Goal: Task Accomplishment & Management: Use online tool/utility

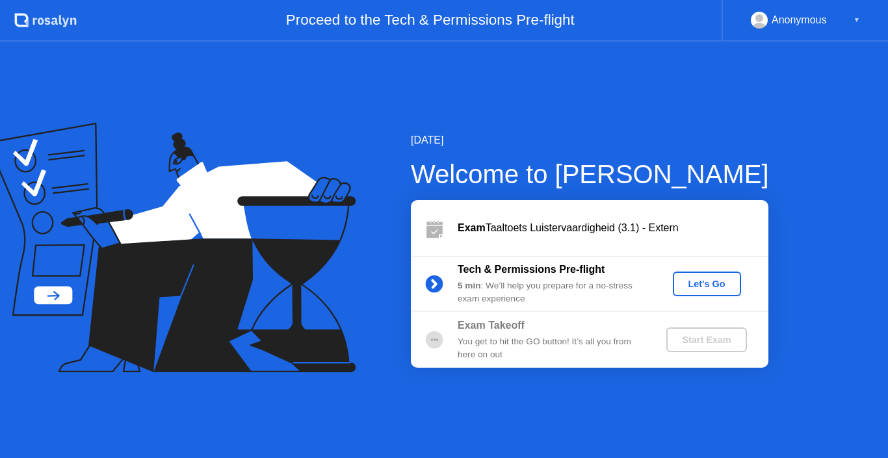
click at [684, 280] on div "Let's Go" at bounding box center [707, 284] width 58 height 10
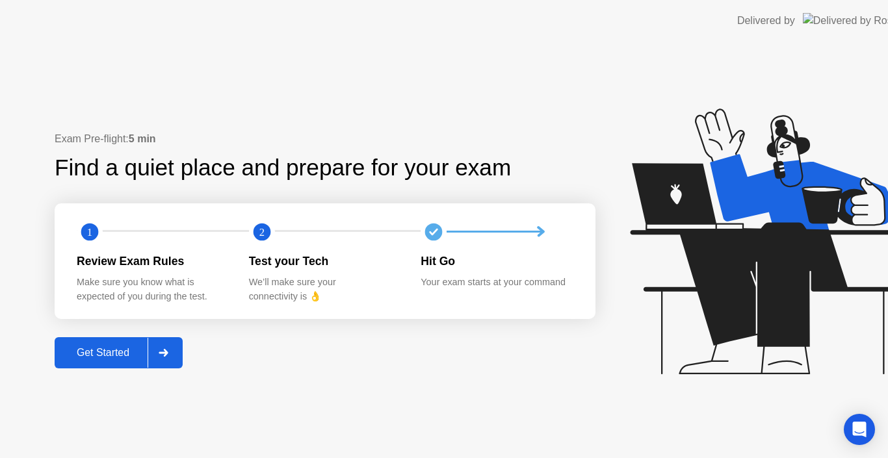
click at [684, 280] on icon at bounding box center [766, 242] width 272 height 266
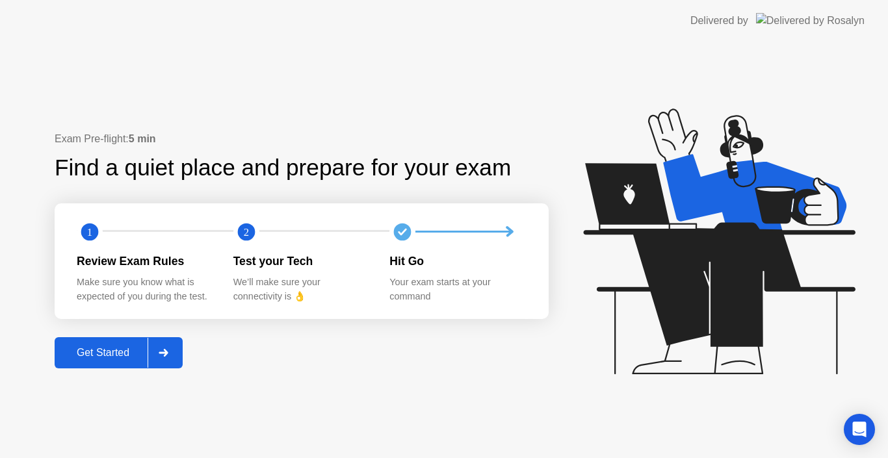
click at [151, 350] on div at bounding box center [163, 353] width 31 height 30
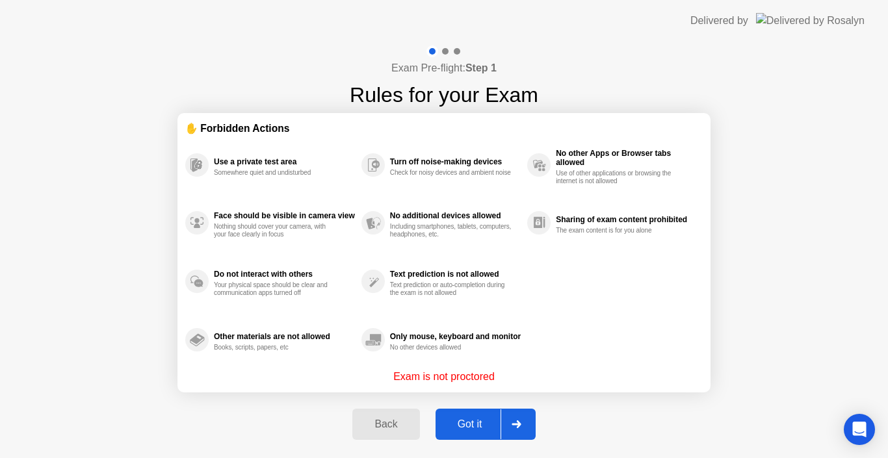
click at [467, 430] on div "Got it" at bounding box center [469, 425] width 61 height 12
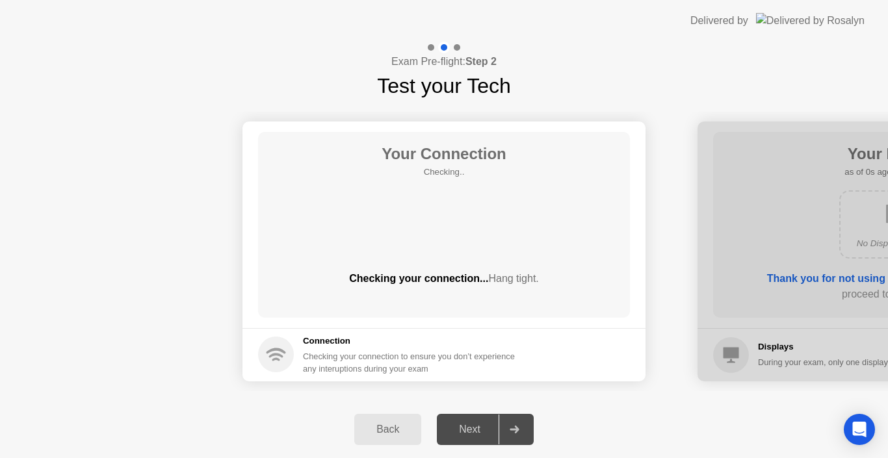
click at [467, 432] on div "Next" at bounding box center [470, 430] width 58 height 12
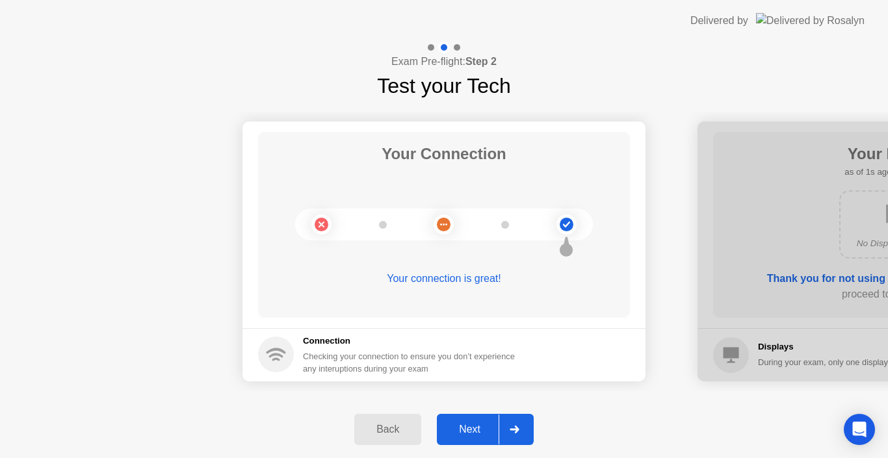
click at [467, 432] on div "Next" at bounding box center [470, 430] width 58 height 12
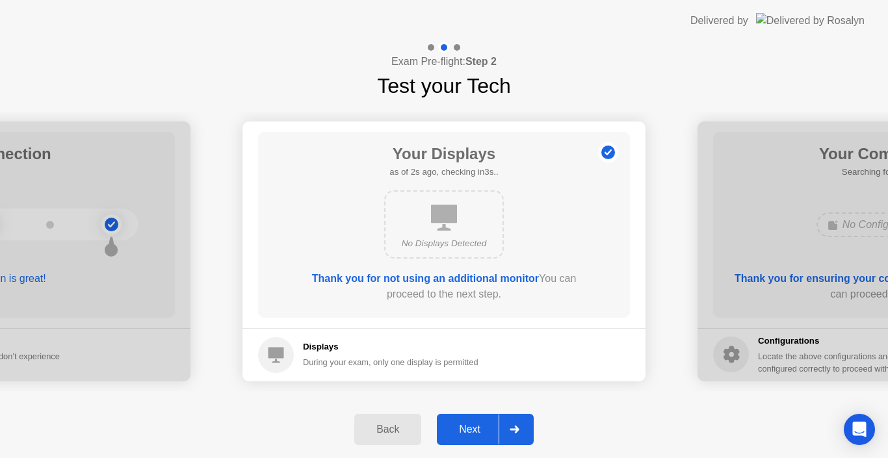
click at [467, 432] on div "Next" at bounding box center [470, 430] width 58 height 12
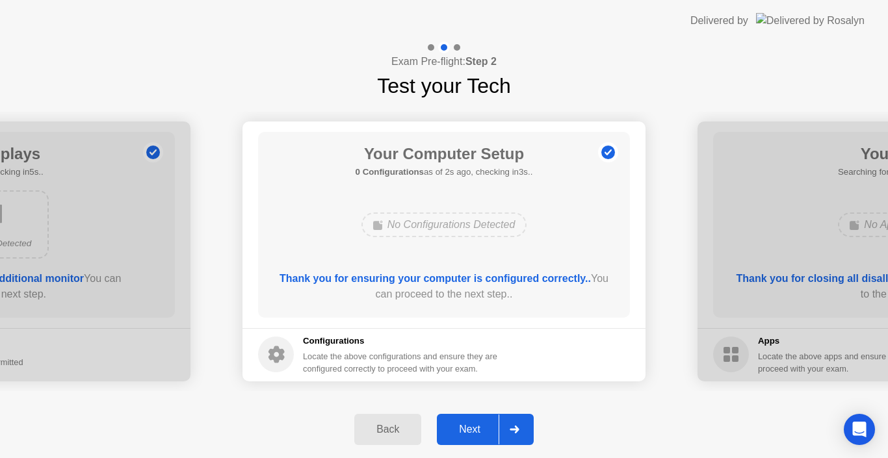
click at [477, 431] on div "Next" at bounding box center [470, 430] width 58 height 12
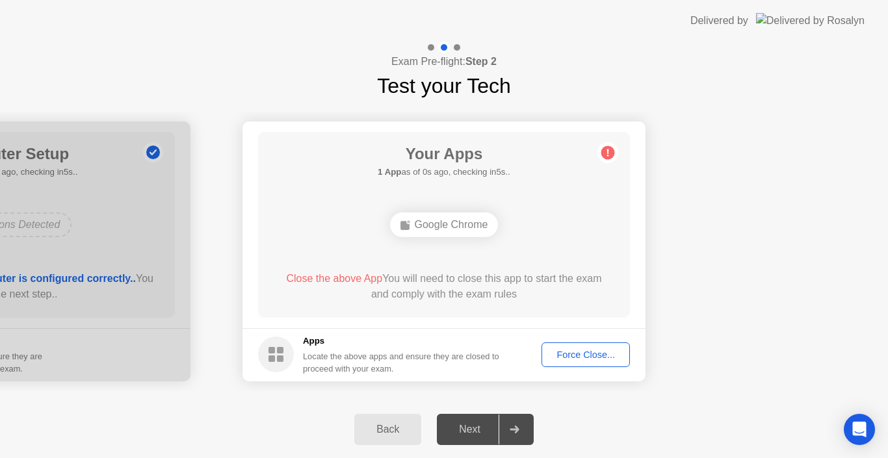
click at [573, 354] on div "Force Close..." at bounding box center [585, 355] width 79 height 10
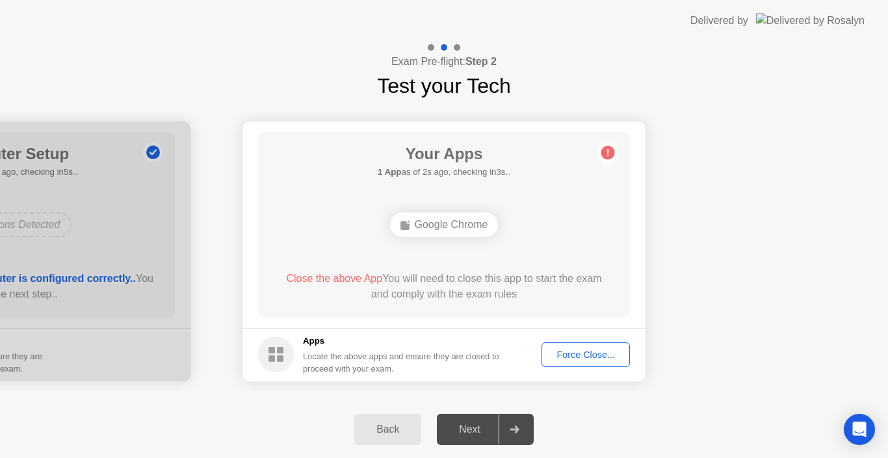
click at [563, 350] on div "Force Close..." at bounding box center [585, 355] width 79 height 10
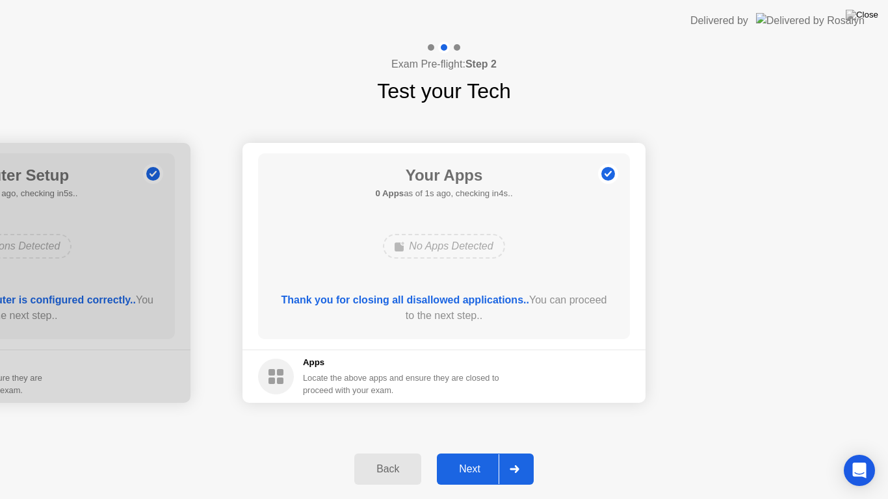
click at [484, 457] on button "Next" at bounding box center [485, 469] width 97 height 31
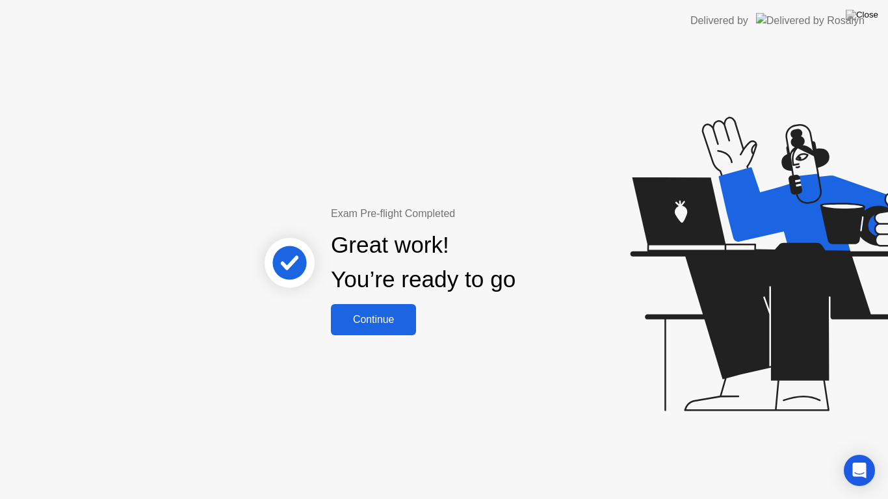
click at [358, 326] on div "Continue" at bounding box center [373, 320] width 77 height 12
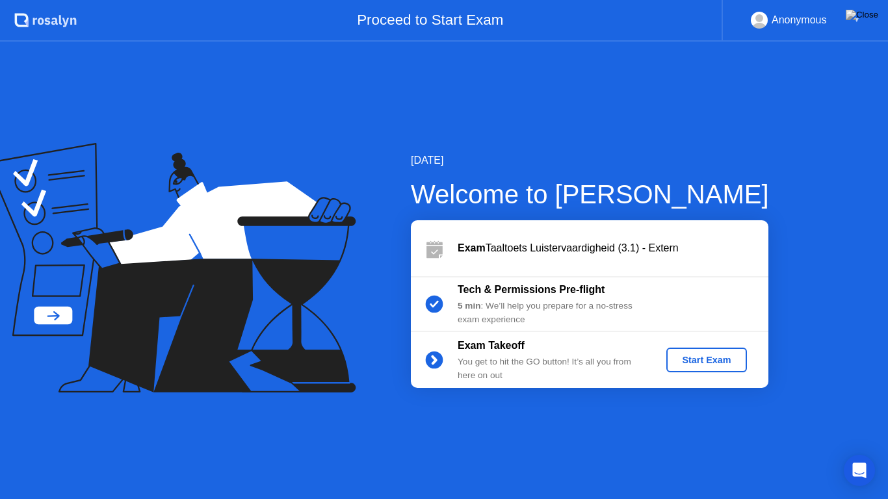
click at [686, 356] on div "Start Exam" at bounding box center [707, 360] width 70 height 10
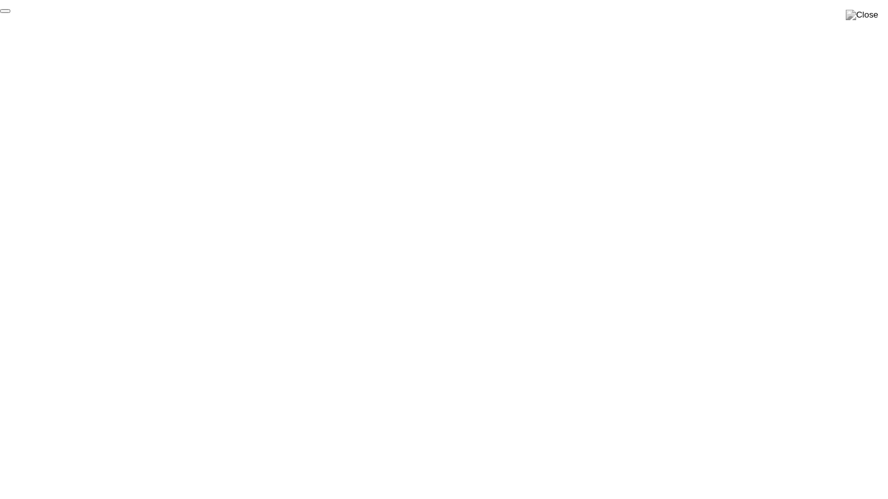
click div "End Proctoring Session"
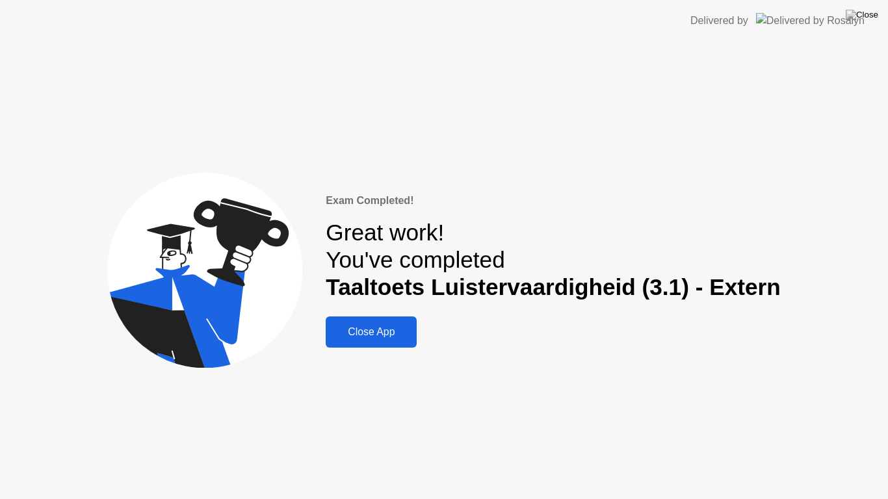
click at [363, 337] on div "Close App" at bounding box center [371, 332] width 83 height 12
